Goal: Transaction & Acquisition: Book appointment/travel/reservation

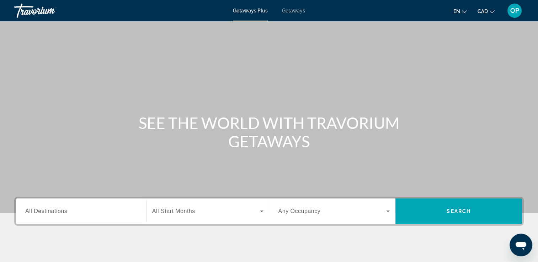
scroll to position [36, 0]
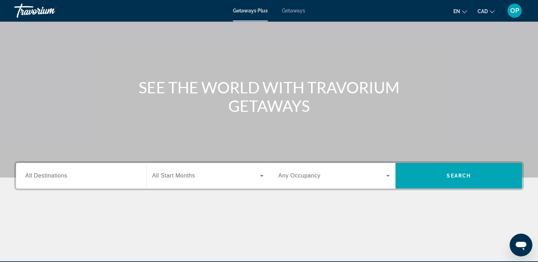
click at [47, 178] on span "All Destinations" at bounding box center [46, 176] width 42 height 6
click at [47, 178] on input "Destination All Destinations" at bounding box center [81, 176] width 112 height 9
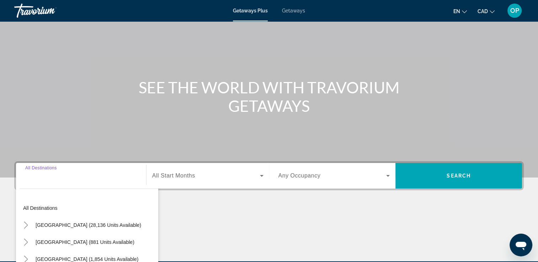
scroll to position [122, 0]
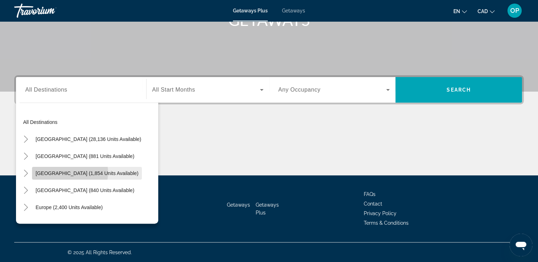
click at [70, 172] on span "[GEOGRAPHIC_DATA] (1,854 units available)" at bounding box center [87, 174] width 103 height 6
type input "**********"
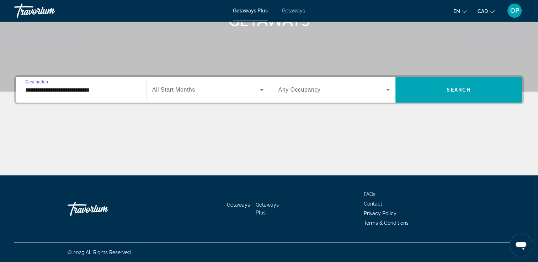
scroll to position [50, 0]
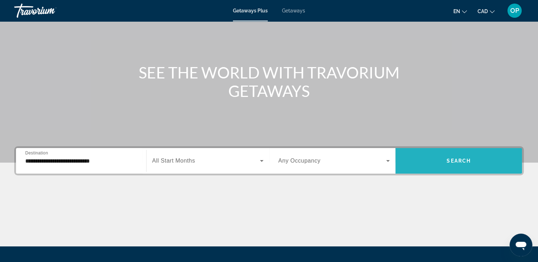
click at [447, 162] on span "Search" at bounding box center [459, 161] width 24 height 6
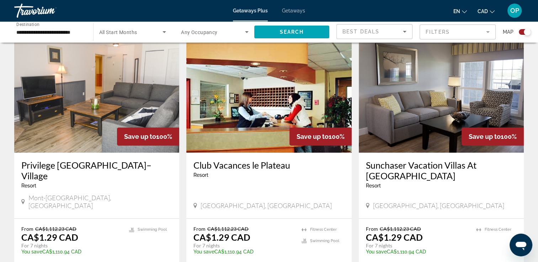
scroll to position [284, 0]
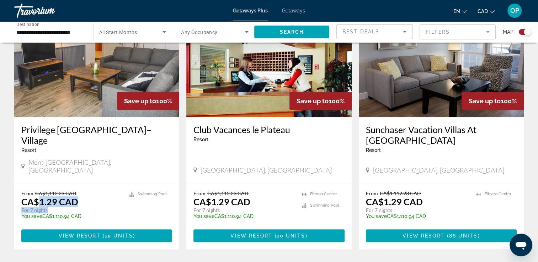
drag, startPoint x: 39, startPoint y: 185, endPoint x: 80, endPoint y: 190, distance: 40.8
click at [80, 191] on div "From CA$1,112.23 CAD CA$1.29 CAD For 7 nights You save CA$1,110.94 CAD temp" at bounding box center [71, 208] width 101 height 34
drag, startPoint x: 80, startPoint y: 190, endPoint x: 87, endPoint y: 158, distance: 32.8
click at [87, 158] on div "Privilege [GEOGRAPHIC_DATA]–Village Resort - This is an adults only resort [GEO…" at bounding box center [96, 150] width 165 height 66
click at [27, 164] on div "Privilege [GEOGRAPHIC_DATA]–Village Resort - This is an adults only resort [GEO…" at bounding box center [96, 150] width 165 height 66
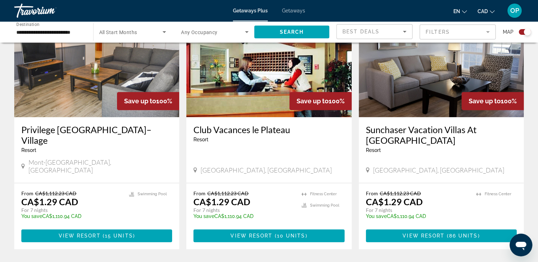
scroll to position [320, 0]
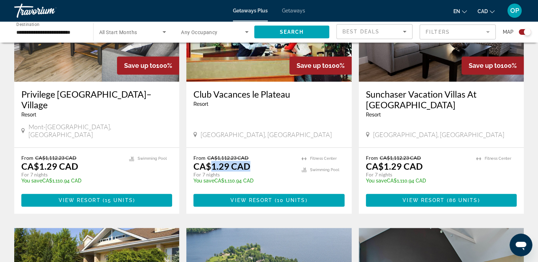
drag, startPoint x: 212, startPoint y: 150, endPoint x: 255, endPoint y: 151, distance: 43.1
click at [255, 155] on div "From CA$1,112.23 CAD CA$1.29 CAD For 7 nights You save CA$1,110.94 CAD temp" at bounding box center [243, 172] width 101 height 34
click at [354, 145] on app-exchanges-search-item "Save up to 100% Club Vacances le [GEOGRAPHIC_DATA] - This is an adults only res…" at bounding box center [269, 91] width 172 height 246
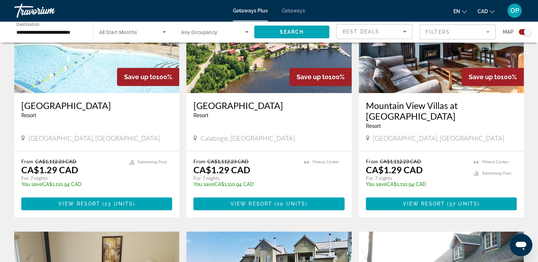
scroll to position [604, 0]
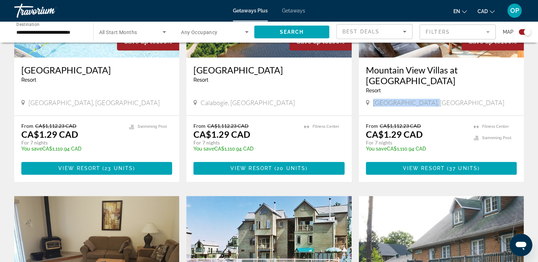
drag, startPoint x: 375, startPoint y: 83, endPoint x: 443, endPoint y: 83, distance: 68.6
click at [443, 99] on div "[GEOGRAPHIC_DATA], [GEOGRAPHIC_DATA]" at bounding box center [441, 103] width 151 height 8
drag, startPoint x: 384, startPoint y: 113, endPoint x: 432, endPoint y: 123, distance: 48.9
click at [432, 123] on div "From CA$1,112.23 CAD CA$1.29 CAD For 7 nights You save CA$1,110.94 CAD temp" at bounding box center [416, 140] width 101 height 34
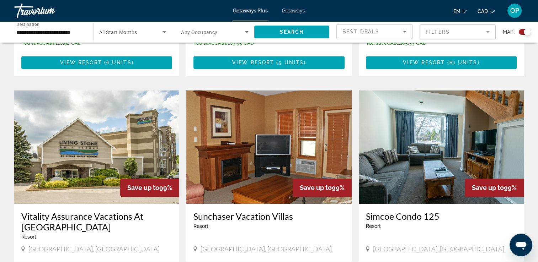
scroll to position [1067, 0]
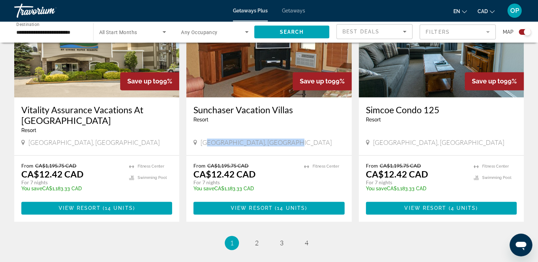
drag, startPoint x: 207, startPoint y: 116, endPoint x: 286, endPoint y: 113, distance: 79.7
click at [286, 139] on div "[GEOGRAPHIC_DATA], [GEOGRAPHIC_DATA]" at bounding box center [268, 143] width 151 height 8
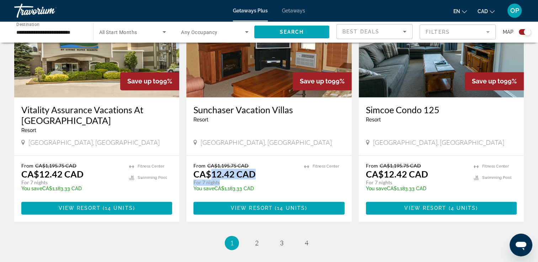
drag, startPoint x: 212, startPoint y: 146, endPoint x: 266, endPoint y: 154, distance: 54.9
click at [266, 163] on div "From CA$1,195.75 CAD CA$12.42 CAD For 7 nights You save CA$1,183.33 CAD temp" at bounding box center [244, 180] width 103 height 34
click at [273, 156] on div "From CA$1,195.75 CAD CA$12.42 CAD For 7 nights You save CA$1,183.33 CAD temp 3.…" at bounding box center [268, 189] width 165 height 66
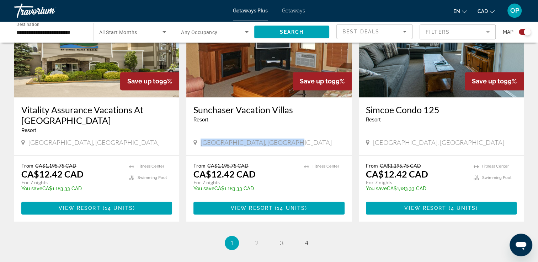
drag, startPoint x: 198, startPoint y: 115, endPoint x: 284, endPoint y: 115, distance: 86.8
click at [284, 139] on div "[GEOGRAPHIC_DATA], [GEOGRAPHIC_DATA]" at bounding box center [268, 143] width 151 height 8
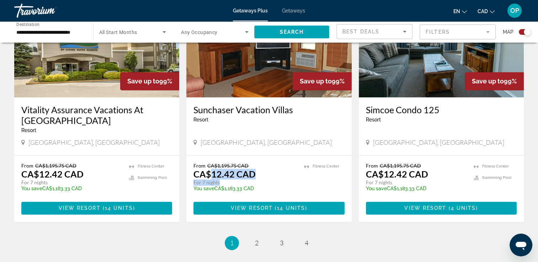
drag, startPoint x: 209, startPoint y: 150, endPoint x: 256, endPoint y: 153, distance: 46.7
click at [256, 163] on div "From CA$1,195.75 CAD CA$12.42 CAD For 7 nights You save CA$1,183.33 CAD temp" at bounding box center [244, 180] width 103 height 34
drag, startPoint x: 256, startPoint y: 153, endPoint x: 248, endPoint y: 138, distance: 16.5
click at [248, 163] on p "From CA$1,195.75 CAD" at bounding box center [244, 166] width 103 height 6
drag, startPoint x: 248, startPoint y: 138, endPoint x: 213, endPoint y: 125, distance: 38.0
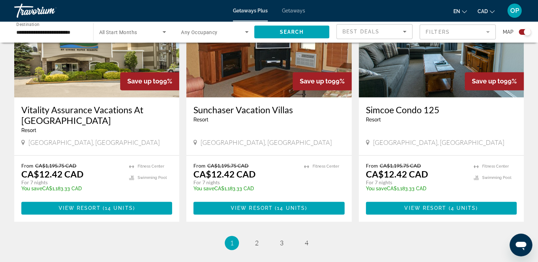
click at [213, 125] on div "Sunchaser Vacation [GEOGRAPHIC_DATA] - This is an adults only resort [GEOGRAPHI…" at bounding box center [268, 126] width 165 height 58
drag, startPoint x: 199, startPoint y: 116, endPoint x: 265, endPoint y: 113, distance: 65.5
click at [265, 139] on div "[GEOGRAPHIC_DATA], [GEOGRAPHIC_DATA]" at bounding box center [268, 143] width 151 height 8
click at [279, 128] on div "Sunchaser Vacation [GEOGRAPHIC_DATA] - This is an adults only resort [GEOGRAPHI…" at bounding box center [268, 126] width 165 height 58
drag, startPoint x: 206, startPoint y: 139, endPoint x: 252, endPoint y: 135, distance: 46.4
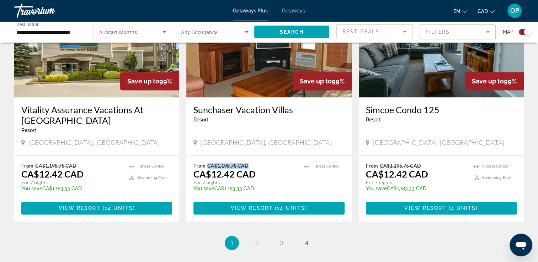
click at [252, 156] on div "From CA$1,195.75 CAD CA$12.42 CAD For 7 nights You save CA$1,183.33 CAD temp 3.…" at bounding box center [268, 189] width 165 height 66
drag, startPoint x: 210, startPoint y: 146, endPoint x: 256, endPoint y: 155, distance: 46.1
click at [256, 163] on div "From CA$1,195.75 CAD CA$12.42 CAD For 7 nights You save CA$1,183.33 CAD temp" at bounding box center [244, 180] width 103 height 34
click at [257, 239] on span "2" at bounding box center [257, 243] width 4 height 8
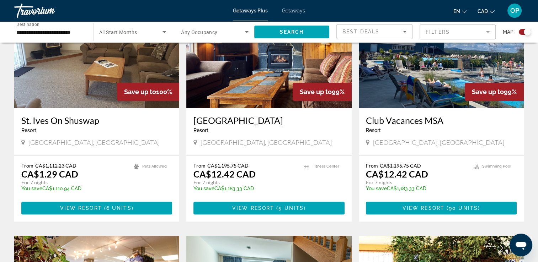
scroll to position [329, 0]
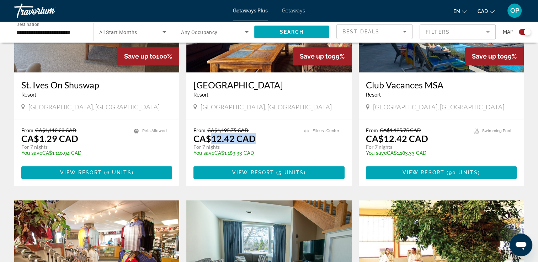
drag, startPoint x: 212, startPoint y: 139, endPoint x: 259, endPoint y: 140, distance: 47.0
click at [259, 140] on div "From CA$1,195.75 CAD CA$12.42 CAD For 7 nights You save CA$1,183.33 CAD temp" at bounding box center [244, 144] width 103 height 34
click at [259, 143] on div "From CA$1,195.75 CAD CA$12.42 CAD For 7 nights You save CA$1,183.33 CAD temp" at bounding box center [244, 144] width 103 height 34
drag, startPoint x: 259, startPoint y: 137, endPoint x: 213, endPoint y: 135, distance: 45.9
click at [213, 135] on div "From CA$1,195.75 CAD CA$12.42 CAD For 7 nights You save CA$1,183.33 CAD temp" at bounding box center [244, 144] width 103 height 34
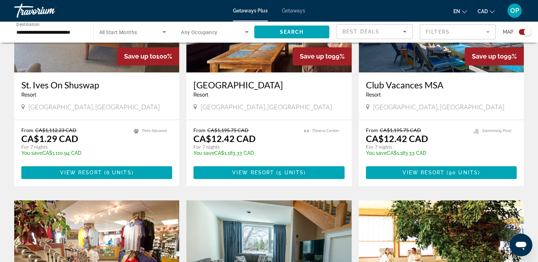
drag, startPoint x: 265, startPoint y: 142, endPoint x: 256, endPoint y: 138, distance: 10.0
click at [265, 142] on div "From CA$1,195.75 CAD CA$12.42 CAD For 7 nights You save CA$1,183.33 CAD temp" at bounding box center [244, 144] width 103 height 34
drag, startPoint x: 263, startPoint y: 145, endPoint x: 209, endPoint y: 138, distance: 54.6
click at [209, 138] on div "From CA$1,195.75 CAD CA$12.42 CAD For 7 nights You save CA$1,183.33 CAD temp" at bounding box center [244, 144] width 103 height 34
click at [352, 153] on app-exchanges-search-item "Save up to 99% [GEOGRAPHIC_DATA] - This is an adults only resort [GEOGRAPHIC_DA…" at bounding box center [269, 73] width 172 height 228
